Goal: Navigation & Orientation: Locate item on page

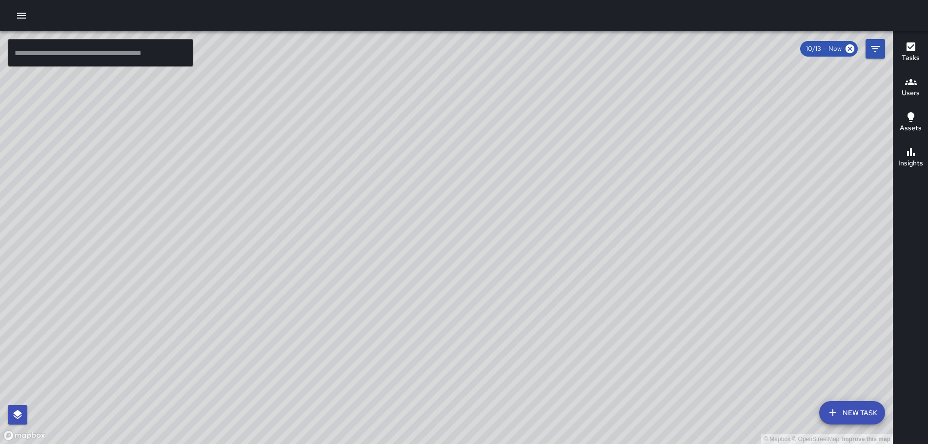
drag, startPoint x: 436, startPoint y: 242, endPoint x: 420, endPoint y: 271, distance: 33.6
click at [420, 271] on div "© Mapbox © OpenStreetMap Improve this map" at bounding box center [446, 237] width 893 height 413
drag, startPoint x: 301, startPoint y: 298, endPoint x: 443, endPoint y: 353, distance: 152.5
click at [423, 356] on div "© Mapbox © OpenStreetMap Improve this map" at bounding box center [446, 237] width 893 height 413
drag, startPoint x: 433, startPoint y: 204, endPoint x: 425, endPoint y: 266, distance: 63.0
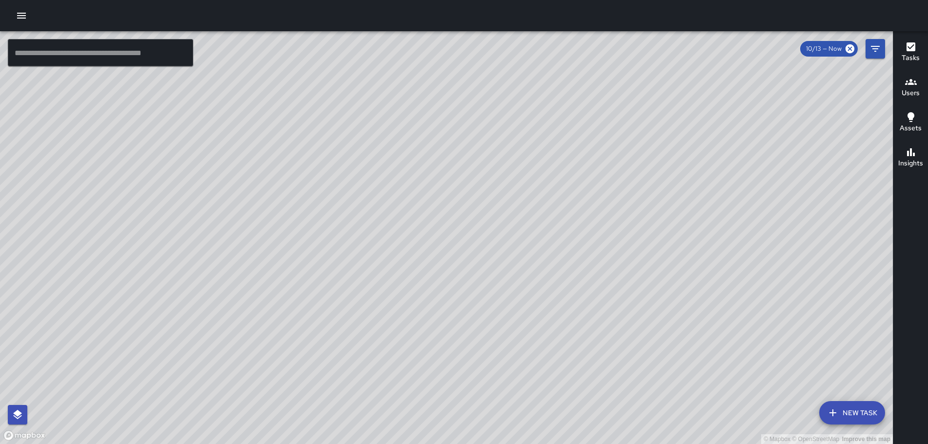
click at [412, 294] on div "© Mapbox © OpenStreetMap Improve this map" at bounding box center [446, 237] width 893 height 413
drag, startPoint x: 306, startPoint y: 229, endPoint x: 418, endPoint y: 274, distance: 120.2
click at [418, 275] on div "© Mapbox © OpenStreetMap Improve this map" at bounding box center [446, 237] width 893 height 413
drag, startPoint x: 242, startPoint y: 326, endPoint x: 261, endPoint y: 338, distance: 22.8
click at [254, 343] on div "© Mapbox © OpenStreetMap Improve this map" at bounding box center [446, 237] width 893 height 413
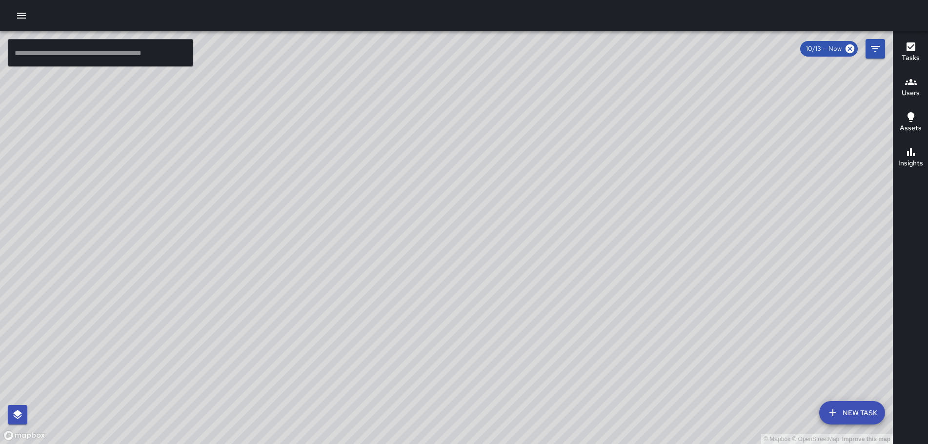
drag, startPoint x: 592, startPoint y: 270, endPoint x: 497, endPoint y: 181, distance: 130.8
click at [501, 181] on div "© Mapbox © OpenStreetMap Improve this map" at bounding box center [446, 237] width 893 height 413
drag, startPoint x: 274, startPoint y: 129, endPoint x: 347, endPoint y: 143, distance: 74.5
click at [270, 121] on div "© Mapbox © OpenStreetMap Improve this map" at bounding box center [446, 237] width 893 height 413
drag, startPoint x: 499, startPoint y: 254, endPoint x: 486, endPoint y: 241, distance: 18.3
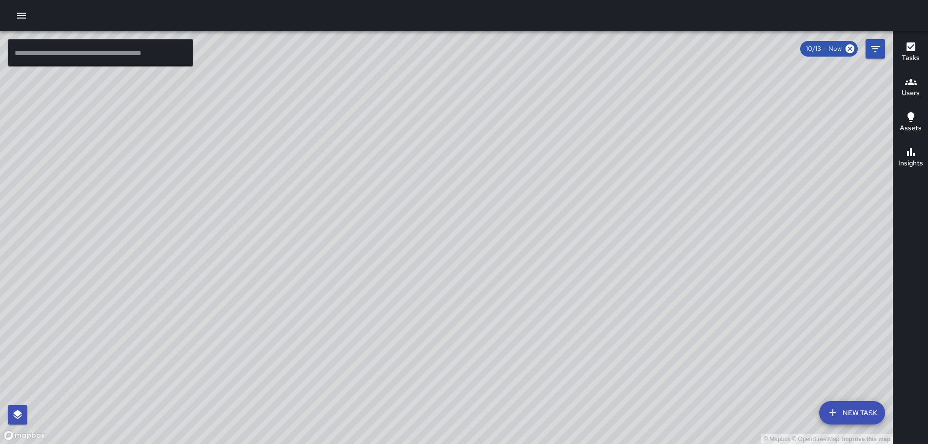
click at [486, 245] on div "© Mapbox © OpenStreetMap Improve this map" at bounding box center [446, 237] width 893 height 413
drag, startPoint x: 746, startPoint y: 305, endPoint x: 588, endPoint y: 113, distance: 248.3
click at [588, 113] on div "© Mapbox © OpenStreetMap Improve this map" at bounding box center [446, 237] width 893 height 413
drag, startPoint x: 481, startPoint y: 177, endPoint x: 575, endPoint y: 303, distance: 157.3
click at [663, 438] on div "© Mapbox © OpenStreetMap Improve this map" at bounding box center [446, 237] width 893 height 413
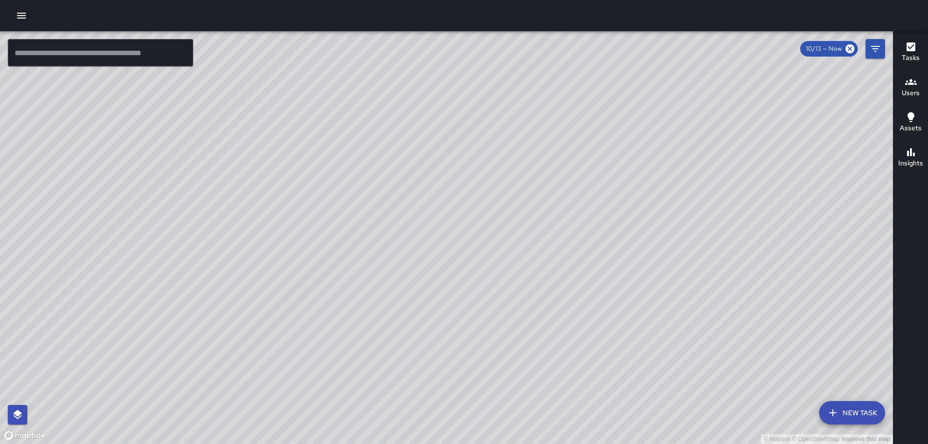
drag, startPoint x: 504, startPoint y: 175, endPoint x: 663, endPoint y: 410, distance: 283.5
click at [663, 410] on div "© Mapbox © OpenStreetMap Improve this map" at bounding box center [446, 237] width 893 height 413
drag, startPoint x: 650, startPoint y: 409, endPoint x: 526, endPoint y: 207, distance: 236.8
click at [532, 222] on div "© Mapbox © OpenStreetMap Improve this map" at bounding box center [446, 237] width 893 height 413
drag, startPoint x: 280, startPoint y: 186, endPoint x: 432, endPoint y: 195, distance: 152.0
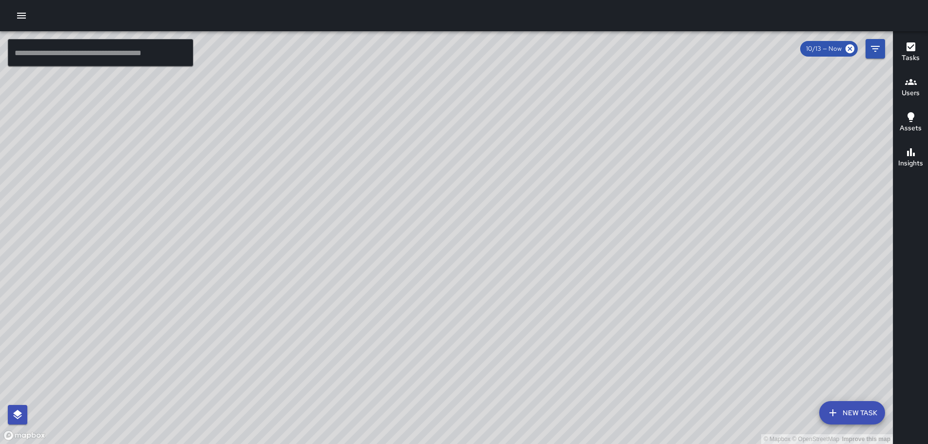
click at [425, 190] on div "© Mapbox © OpenStreetMap Improve this map" at bounding box center [446, 237] width 893 height 413
drag, startPoint x: 283, startPoint y: 290, endPoint x: 484, endPoint y: 129, distance: 257.5
click at [458, 147] on div "© Mapbox © OpenStreetMap Improve this map" at bounding box center [446, 237] width 893 height 413
drag, startPoint x: 266, startPoint y: 294, endPoint x: 374, endPoint y: 181, distance: 156.7
click at [361, 202] on div "© Mapbox © OpenStreetMap Improve this map" at bounding box center [446, 237] width 893 height 413
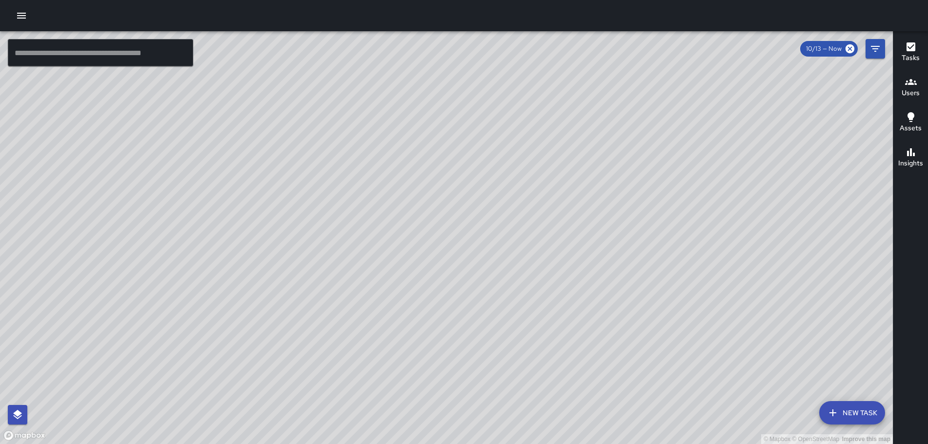
drag, startPoint x: 389, startPoint y: 225, endPoint x: 395, endPoint y: 219, distance: 9.0
click at [393, 220] on div "© Mapbox © OpenStreetMap Improve this map" at bounding box center [446, 237] width 893 height 413
drag, startPoint x: 419, startPoint y: 292, endPoint x: 478, endPoint y: 186, distance: 121.4
click at [478, 186] on div "© Mapbox © OpenStreetMap Improve this map" at bounding box center [446, 237] width 893 height 413
drag, startPoint x: 435, startPoint y: 177, endPoint x: 441, endPoint y: 207, distance: 31.3
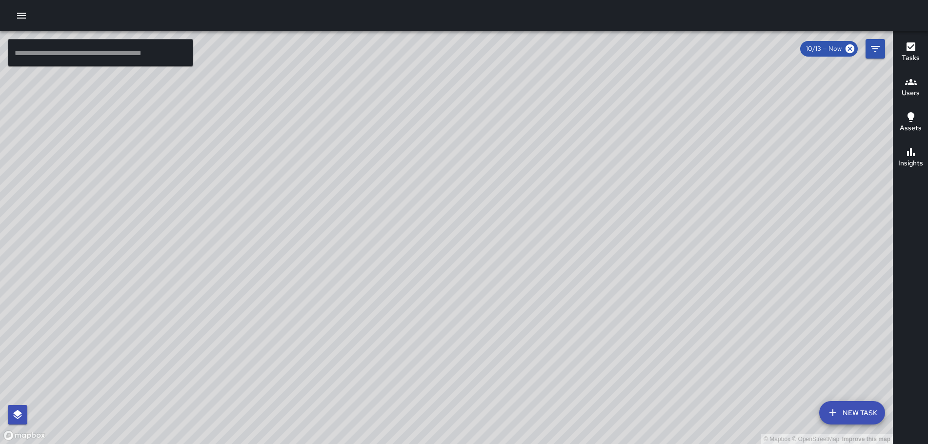
click at [449, 203] on div "© Mapbox © OpenStreetMap Improve this map" at bounding box center [446, 237] width 893 height 413
drag, startPoint x: 626, startPoint y: 219, endPoint x: 596, endPoint y: 171, distance: 55.9
click at [596, 171] on div "© Mapbox © OpenStreetMap Improve this map" at bounding box center [446, 237] width 893 height 413
drag, startPoint x: 645, startPoint y: 251, endPoint x: 570, endPoint y: 145, distance: 129.4
click at [567, 144] on div "© Mapbox © OpenStreetMap Improve this map" at bounding box center [446, 237] width 893 height 413
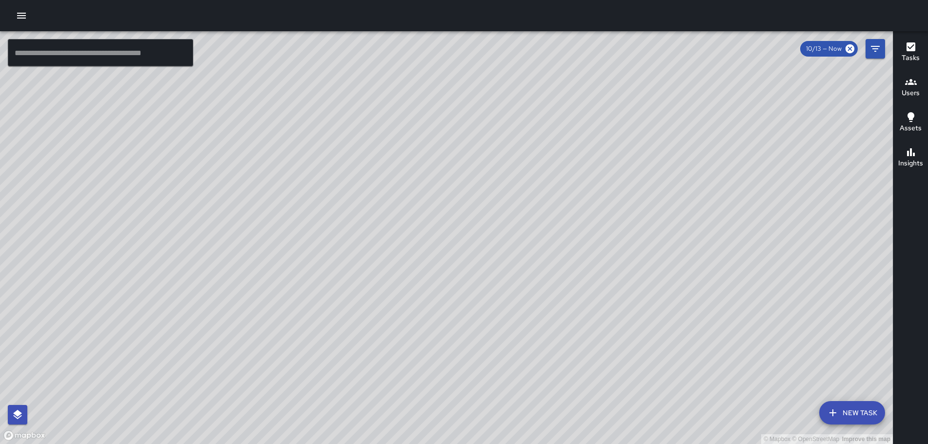
drag, startPoint x: 621, startPoint y: 197, endPoint x: 556, endPoint y: 107, distance: 110.9
click at [557, 109] on div "© Mapbox © OpenStreetMap Improve this map" at bounding box center [446, 237] width 893 height 413
drag, startPoint x: 666, startPoint y: 297, endPoint x: 605, endPoint y: 198, distance: 117.0
click at [605, 198] on div "© Mapbox © OpenStreetMap Improve this map" at bounding box center [446, 237] width 893 height 413
drag, startPoint x: 702, startPoint y: 338, endPoint x: 590, endPoint y: 170, distance: 201.5
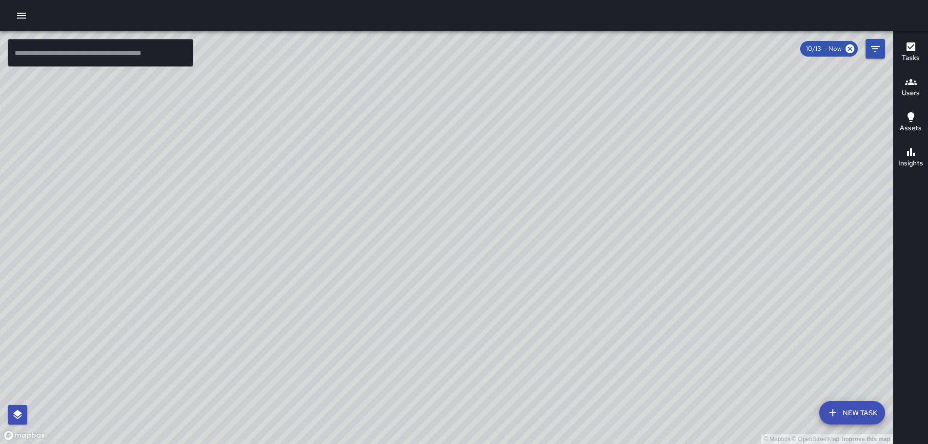
click at [585, 172] on div "© Mapbox © OpenStreetMap Improve this map" at bounding box center [446, 237] width 893 height 413
drag, startPoint x: 712, startPoint y: 356, endPoint x: 627, endPoint y: 220, distance: 160.3
click at [628, 221] on div "© Mapbox © OpenStreetMap Improve this map" at bounding box center [446, 237] width 893 height 413
drag, startPoint x: 669, startPoint y: 288, endPoint x: 569, endPoint y: 166, distance: 158.1
click at [581, 182] on div "© Mapbox © OpenStreetMap Improve this map" at bounding box center [446, 237] width 893 height 413
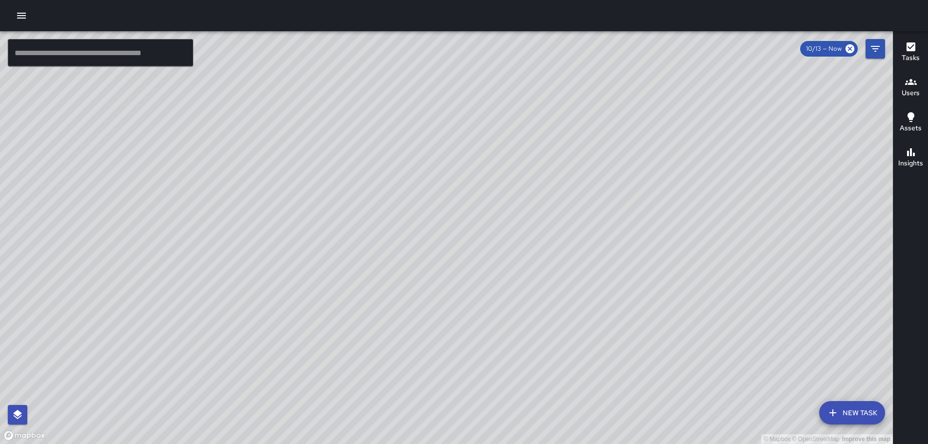
drag, startPoint x: 708, startPoint y: 354, endPoint x: 645, endPoint y: 277, distance: 100.5
click at [618, 228] on div "© Mapbox © OpenStreetMap Improve this map" at bounding box center [446, 237] width 893 height 413
drag, startPoint x: 698, startPoint y: 339, endPoint x: 647, endPoint y: 263, distance: 90.7
click at [647, 264] on div "© Mapbox © OpenStreetMap Improve this map" at bounding box center [446, 237] width 893 height 413
drag, startPoint x: 774, startPoint y: 359, endPoint x: 666, endPoint y: 226, distance: 171.4
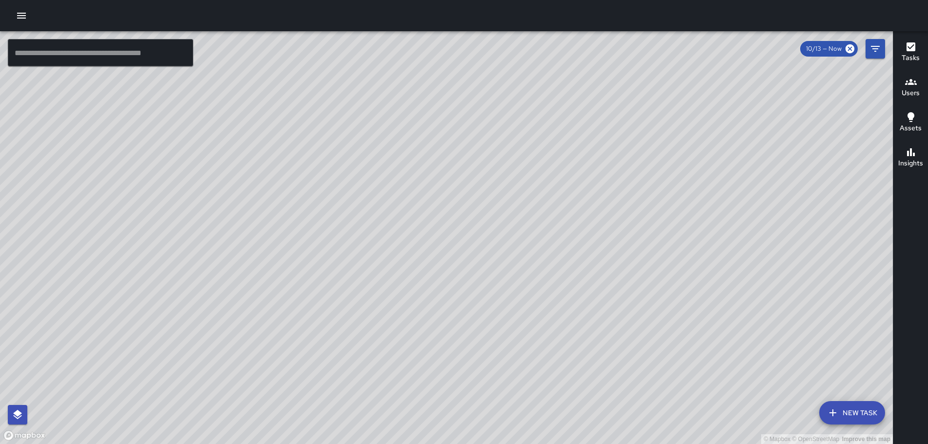
click at [667, 226] on div "© Mapbox © OpenStreetMap Improve this map" at bounding box center [446, 237] width 893 height 413
drag, startPoint x: 513, startPoint y: 154, endPoint x: 566, endPoint y: 381, distance: 232.9
click at [566, 381] on div "© Mapbox © OpenStreetMap Improve this map" at bounding box center [446, 237] width 893 height 413
drag, startPoint x: 386, startPoint y: 203, endPoint x: 440, endPoint y: 244, distance: 67.1
click at [404, 313] on div "© Mapbox © OpenStreetMap Improve this map" at bounding box center [446, 237] width 893 height 413
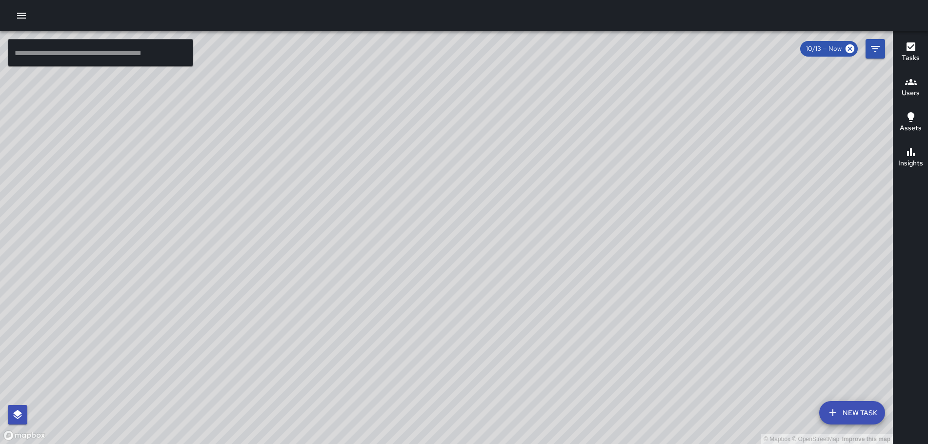
drag, startPoint x: 485, startPoint y: 184, endPoint x: 489, endPoint y: 210, distance: 26.7
click at [489, 210] on div "© Mapbox © OpenStreetMap Improve this map" at bounding box center [446, 237] width 893 height 413
drag, startPoint x: 405, startPoint y: 203, endPoint x: 510, endPoint y: 275, distance: 127.1
click at [510, 275] on div "© Mapbox © OpenStreetMap Improve this map" at bounding box center [446, 237] width 893 height 413
drag, startPoint x: 660, startPoint y: 363, endPoint x: 574, endPoint y: 167, distance: 213.2
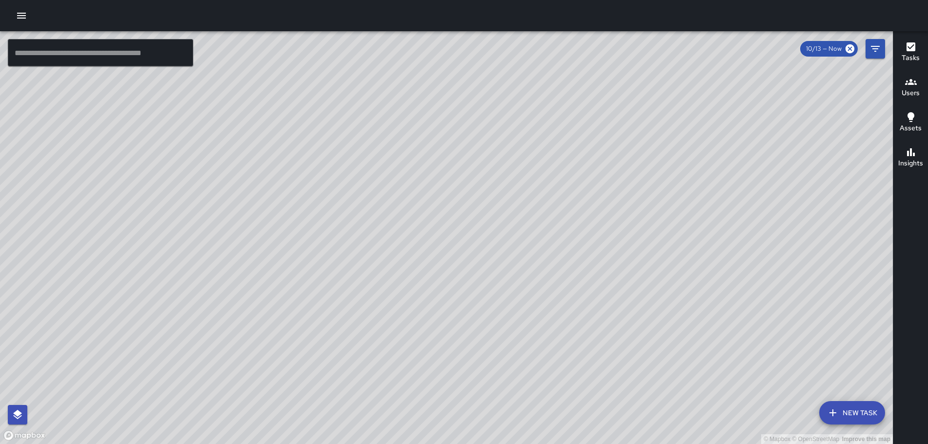
click at [583, 183] on div "© Mapbox © OpenStreetMap Improve this map" at bounding box center [446, 237] width 893 height 413
